Goal: Transaction & Acquisition: Book appointment/travel/reservation

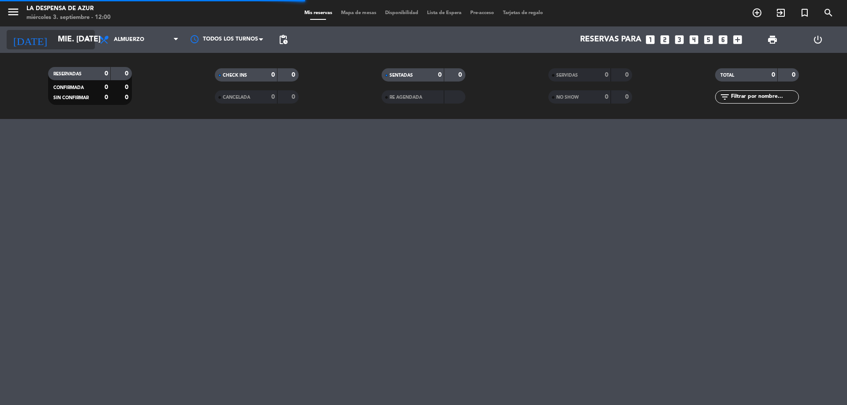
click at [69, 39] on input "mié. [DATE]" at bounding box center [104, 40] width 102 height 18
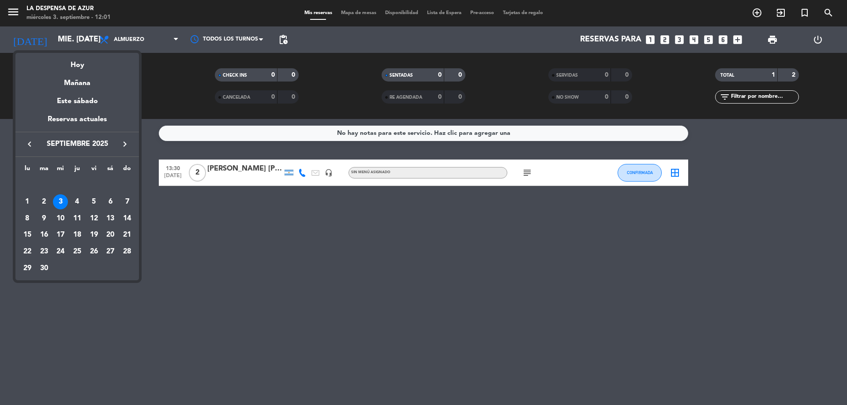
click at [125, 143] on icon "keyboard_arrow_right" at bounding box center [125, 144] width 11 height 11
click at [25, 145] on icon "keyboard_arrow_left" at bounding box center [29, 144] width 11 height 11
click at [112, 204] on div "4" at bounding box center [110, 202] width 15 height 15
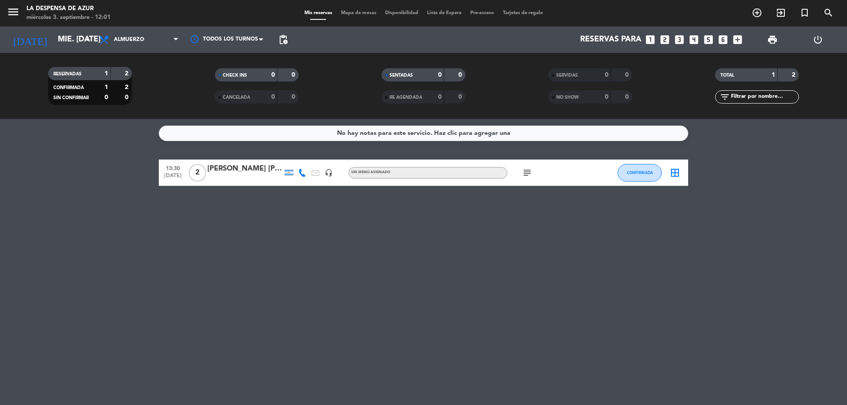
type input "sáb. [DATE]"
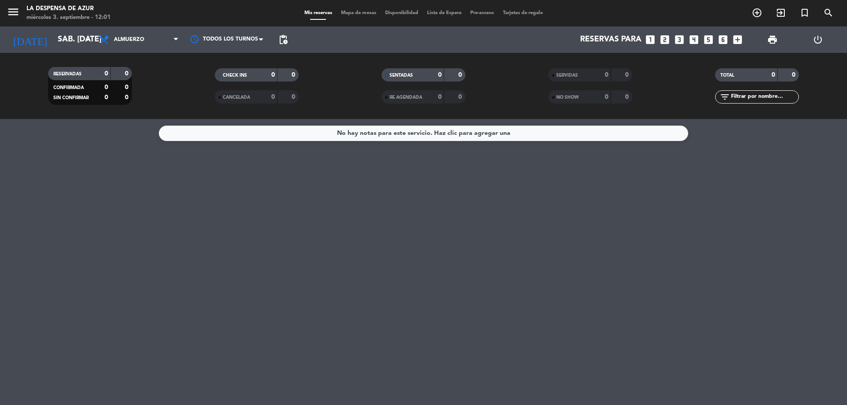
click at [380, 132] on div "No hay notas para este servicio. Haz clic para agregar una" at bounding box center [423, 133] width 173 height 10
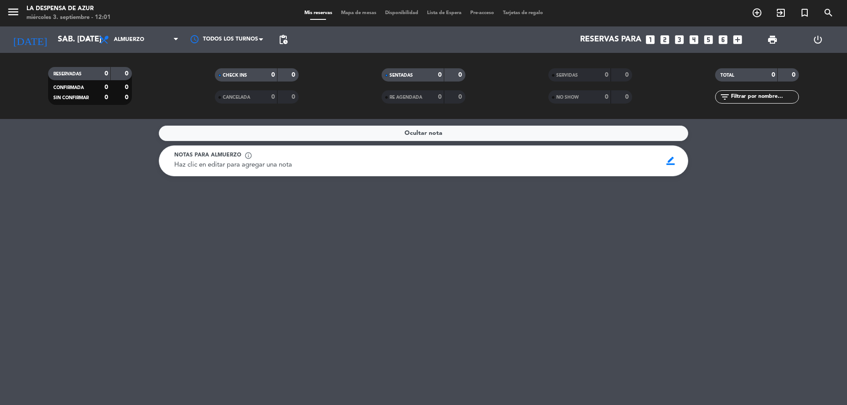
click at [380, 132] on div "Ocultar nota" at bounding box center [423, 133] width 529 height 15
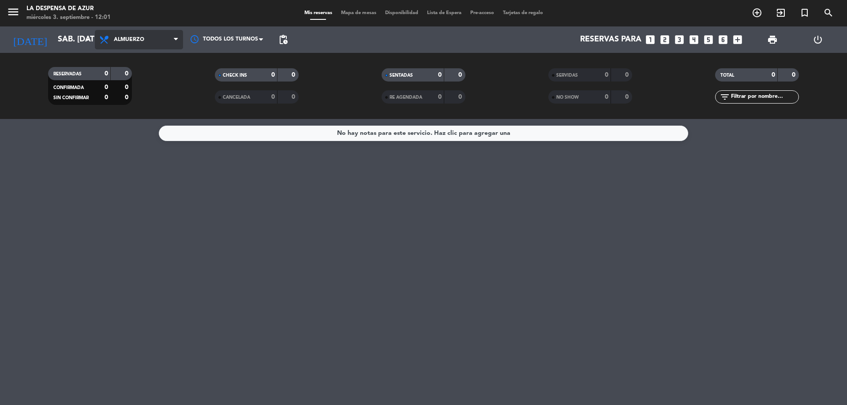
click at [148, 37] on span "Almuerzo" at bounding box center [139, 39] width 88 height 19
click at [142, 74] on div "menu La Despensa de Azur miércoles 3. septiembre - 12:01 Mis reservas Mapa de m…" at bounding box center [423, 59] width 847 height 119
click at [317, 133] on div "No hay notas para este servicio. Haz clic para agregar una" at bounding box center [423, 133] width 529 height 15
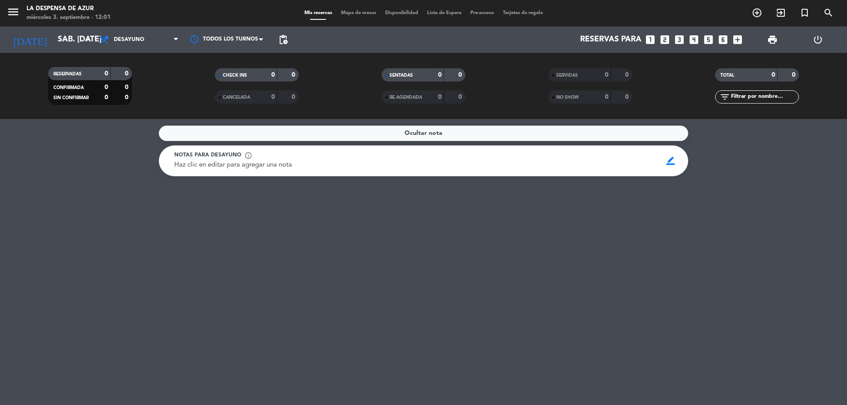
click at [305, 165] on div "Haz clic en editar para agregar una nota" at bounding box center [415, 165] width 482 height 11
click at [670, 160] on span "border_color" at bounding box center [670, 161] width 17 height 17
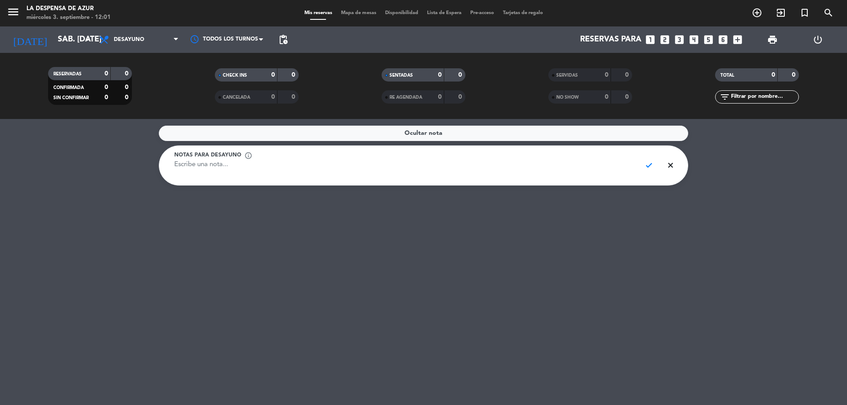
click at [510, 166] on textarea at bounding box center [404, 170] width 460 height 20
click at [509, 166] on textarea at bounding box center [404, 170] width 460 height 20
click at [671, 168] on span "close" at bounding box center [670, 165] width 17 height 17
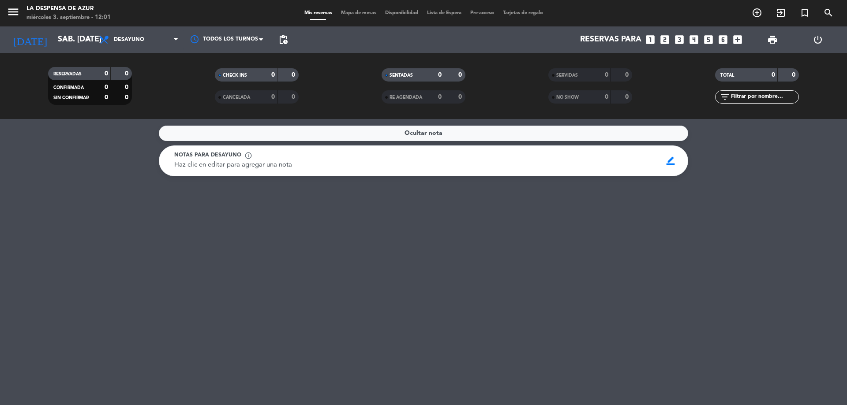
click at [159, 49] on div "Todos los servicios Desayuno Brunch Almuerzo Cena Desayuno Todos los servicios …" at bounding box center [139, 39] width 88 height 26
click at [149, 39] on span "Desayuno" at bounding box center [139, 39] width 88 height 19
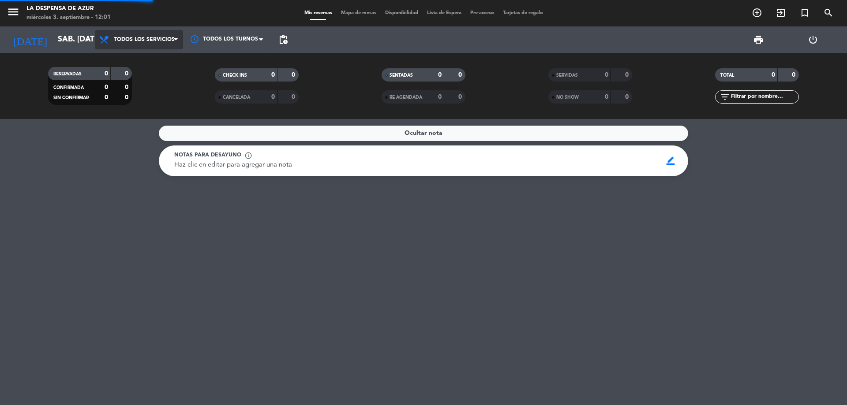
drag, startPoint x: 144, startPoint y: 58, endPoint x: 407, endPoint y: 46, distance: 263.6
click at [144, 58] on div "menu La Despensa de Azur miércoles 3. septiembre - 12:01 Mis reservas Mapa de m…" at bounding box center [423, 59] width 847 height 119
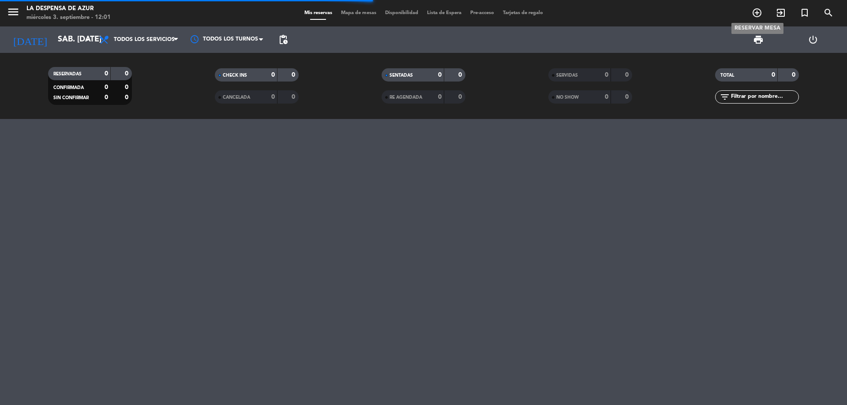
click at [756, 10] on icon "add_circle_outline" at bounding box center [757, 12] width 11 height 11
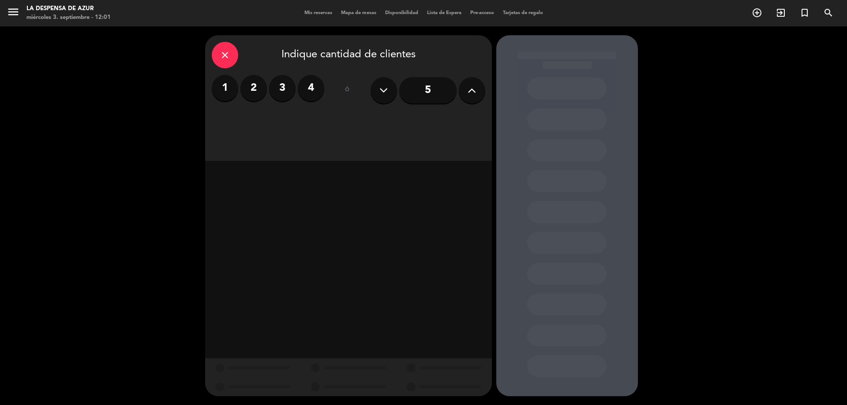
click at [251, 86] on label "2" at bounding box center [253, 88] width 26 height 26
click at [329, 124] on div "Almuerzo" at bounding box center [314, 121] width 67 height 18
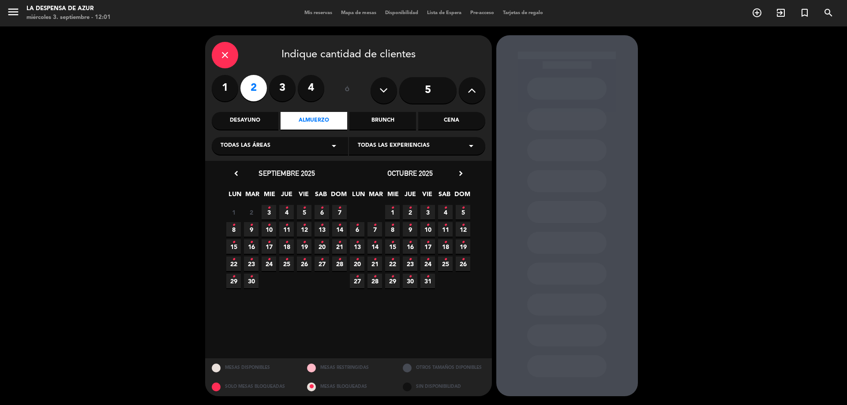
click at [322, 226] on icon "•" at bounding box center [321, 225] width 3 height 14
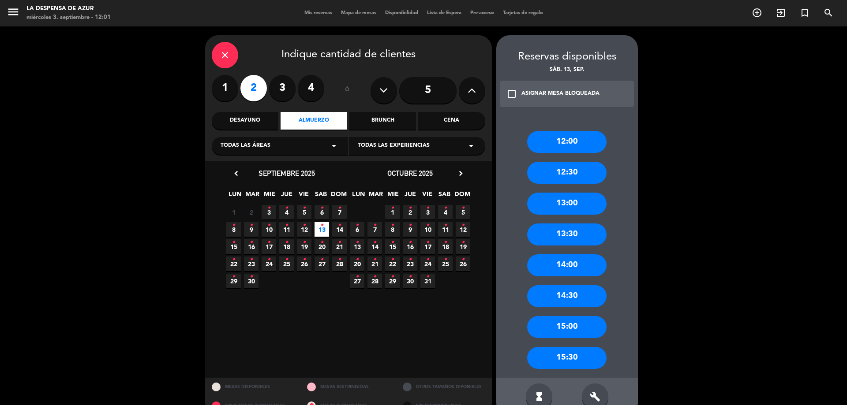
click at [564, 209] on div "13:00" at bounding box center [566, 204] width 79 height 22
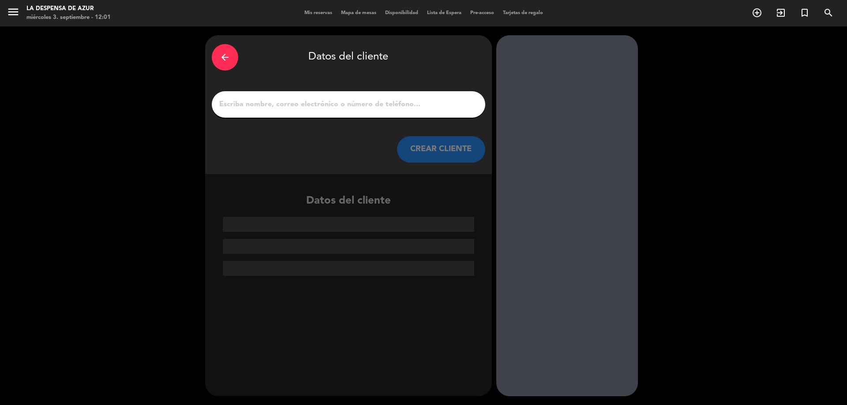
click at [422, 109] on input "1" at bounding box center [348, 104] width 260 height 12
paste input "[PERSON_NAME] // Ex Alojados // Reco x2 // BE"
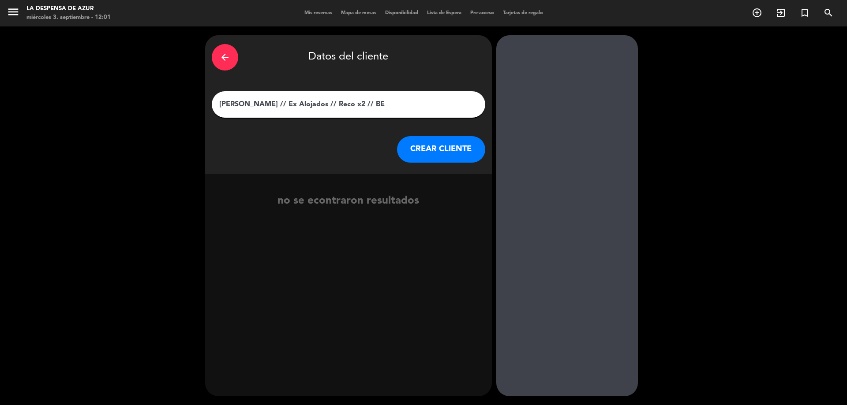
type input "[PERSON_NAME] // Ex Alojados // Reco x2 // BE"
click at [439, 143] on button "CREAR CLIENTE" at bounding box center [441, 149] width 88 height 26
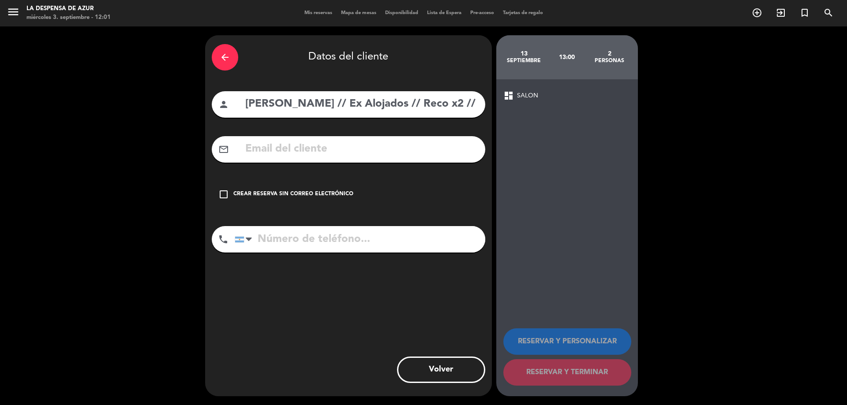
drag, startPoint x: 322, startPoint y: 109, endPoint x: 558, endPoint y: 142, distance: 238.4
click at [558, 142] on div "arrow_back Datos del cliente person [PERSON_NAME] // Ex Alojados // Reco x2 // …" at bounding box center [423, 215] width 847 height 379
type input "[PERSON_NAME]"
click at [350, 190] on div "Crear reserva sin correo electrónico" at bounding box center [293, 194] width 120 height 9
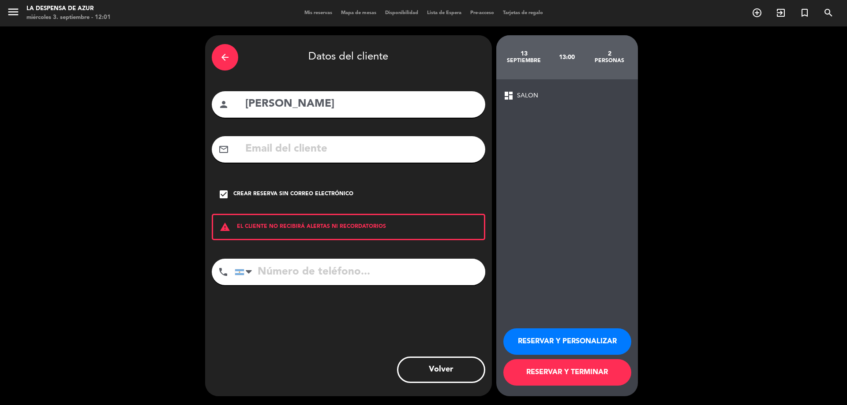
drag, startPoint x: 569, startPoint y: 325, endPoint x: 572, endPoint y: 329, distance: 5.4
click at [569, 325] on div "RESERVAR Y PERSONALIZAR RESERVAR Y TERMINAR" at bounding box center [566, 353] width 127 height 86
click at [575, 334] on button "RESERVAR Y PERSONALIZAR" at bounding box center [567, 342] width 128 height 26
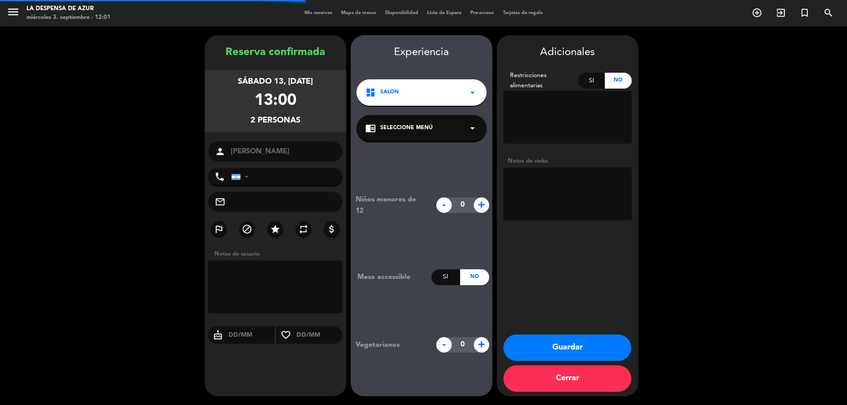
click at [548, 182] on textarea at bounding box center [567, 194] width 128 height 53
paste textarea "// Ex Alojados // Reco x2 // BE"
drag, startPoint x: 580, startPoint y: 179, endPoint x: 595, endPoint y: 214, distance: 37.8
click at [595, 214] on textarea at bounding box center [567, 194] width 128 height 53
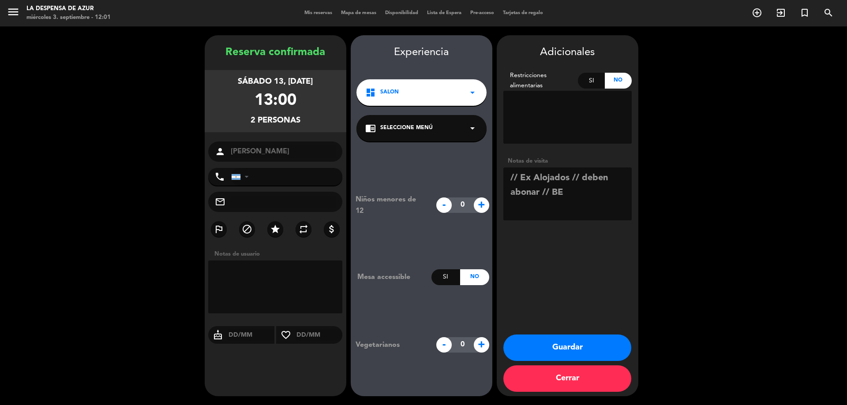
type textarea "// Ex Alojados // deben abonar // BE"
click at [558, 341] on button "Guardar" at bounding box center [567, 348] width 128 height 26
